Goal: Information Seeking & Learning: Learn about a topic

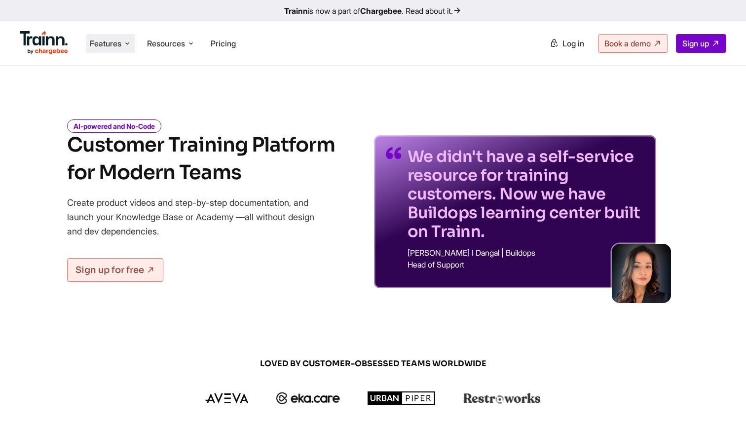
click at [108, 49] on li "Features Product Videos Create product & how-to videos in multiple languages. G…" at bounding box center [110, 43] width 49 height 19
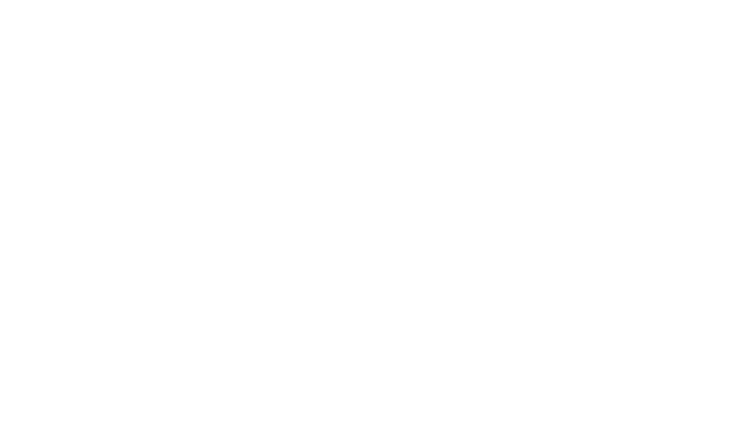
scroll to position [563, 0]
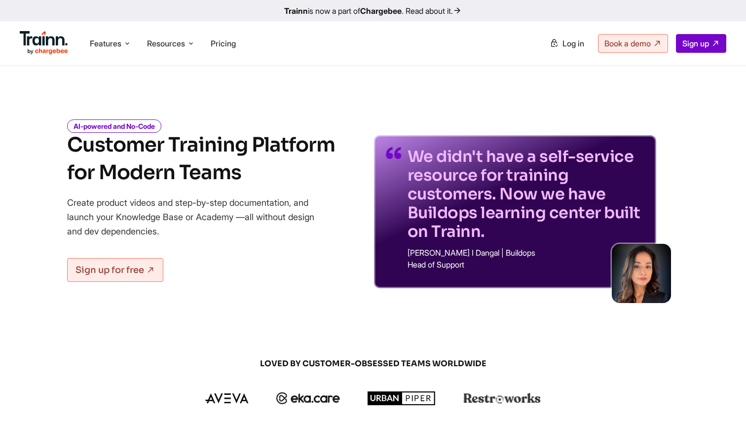
click at [157, 171] on h1 "Customer Training Platform for Modern Teams" at bounding box center [201, 158] width 268 height 55
click at [151, 154] on h1 "Customer Training Platform for Modern Teams" at bounding box center [201, 158] width 268 height 55
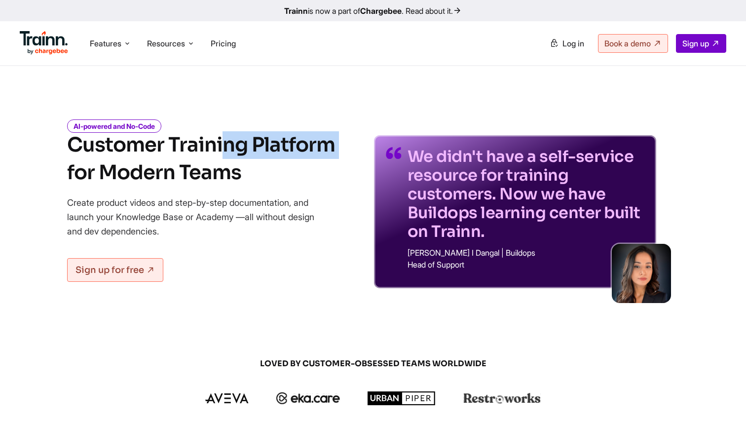
click at [151, 154] on h1 "Customer Training Platform for Modern Teams" at bounding box center [201, 158] width 268 height 55
